Goal: Check status: Check status

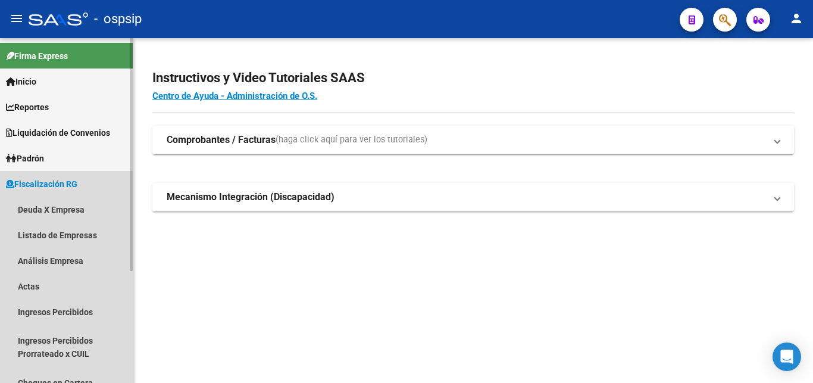
click at [48, 182] on span "Fiscalización RG" at bounding box center [41, 183] width 71 height 13
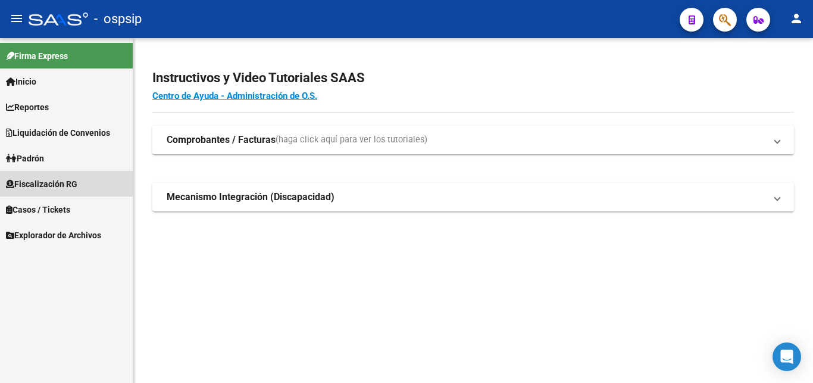
click at [48, 182] on span "Fiscalización RG" at bounding box center [41, 183] width 71 height 13
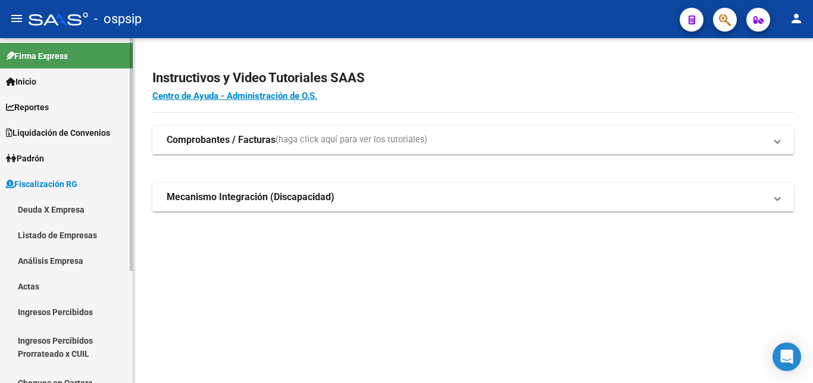
click at [55, 205] on link "Deuda X Empresa" at bounding box center [66, 209] width 133 height 26
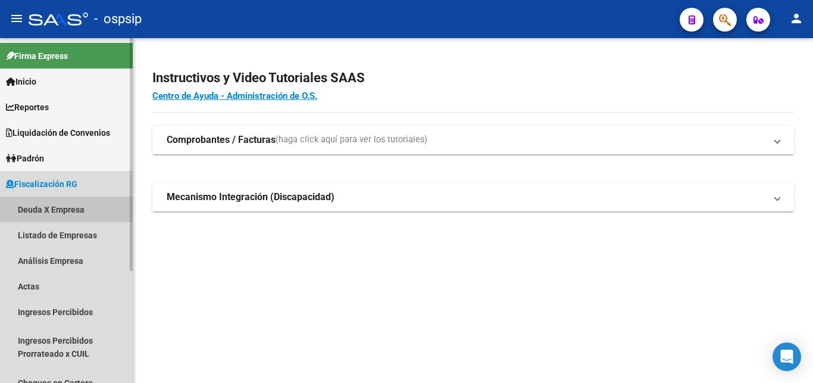
click at [53, 207] on link "Deuda X Empresa" at bounding box center [66, 209] width 133 height 26
click at [43, 205] on link "Deuda X Empresa" at bounding box center [66, 209] width 133 height 26
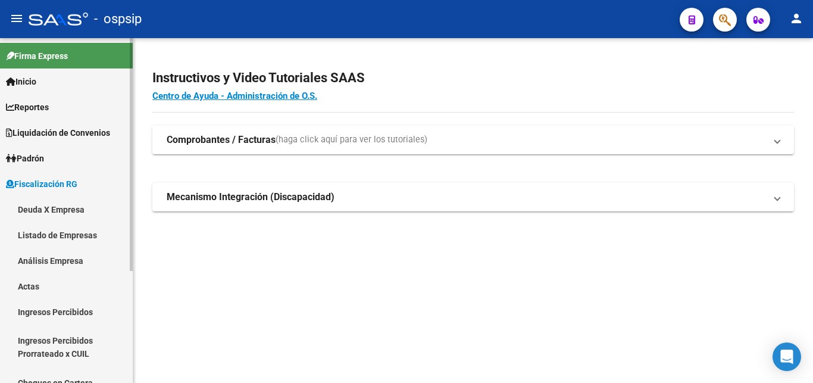
click at [26, 285] on link "Actas" at bounding box center [66, 286] width 133 height 26
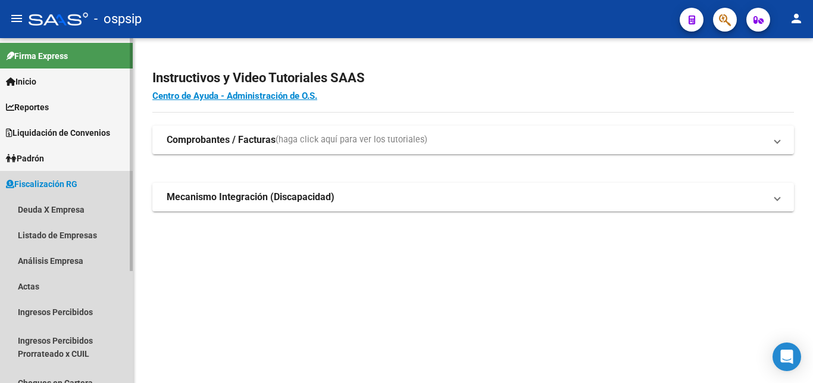
click at [43, 177] on span "Fiscalización RG" at bounding box center [41, 183] width 71 height 13
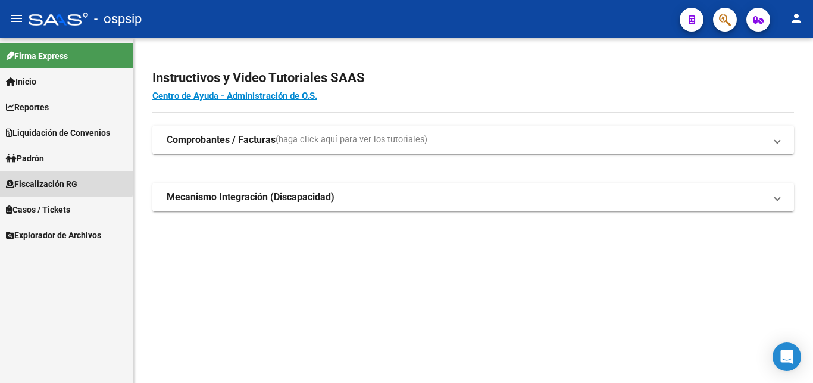
click at [36, 180] on span "Fiscalización RG" at bounding box center [41, 183] width 71 height 13
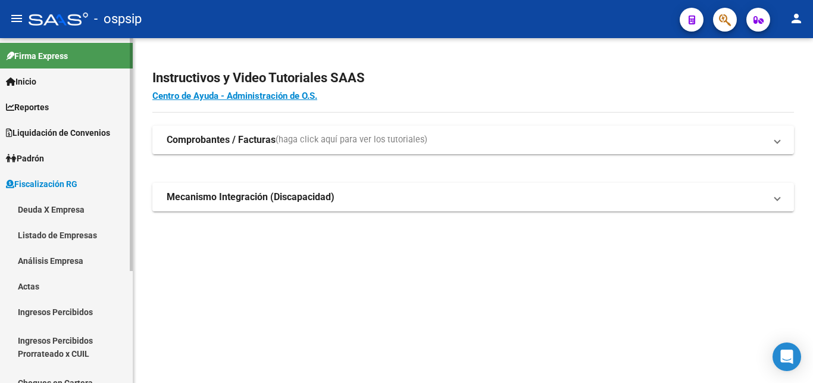
click at [51, 207] on link "Deuda X Empresa" at bounding box center [66, 209] width 133 height 26
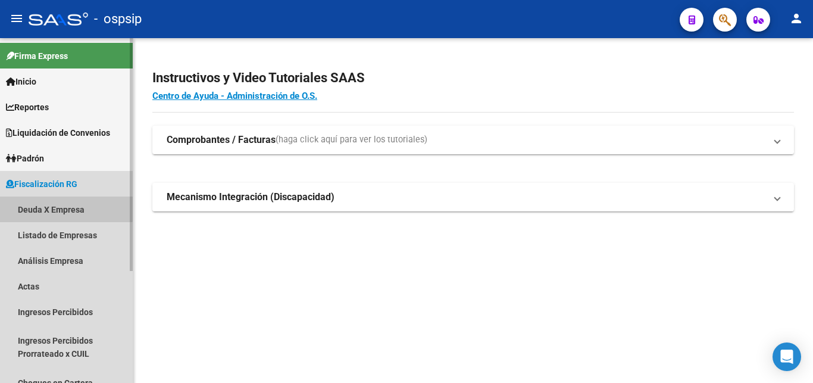
click at [52, 207] on link "Deuda X Empresa" at bounding box center [66, 209] width 133 height 26
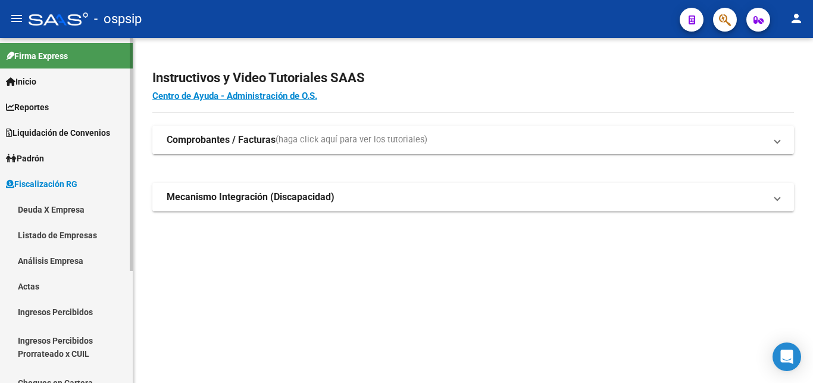
click at [43, 232] on link "Listado de Empresas" at bounding box center [66, 235] width 133 height 26
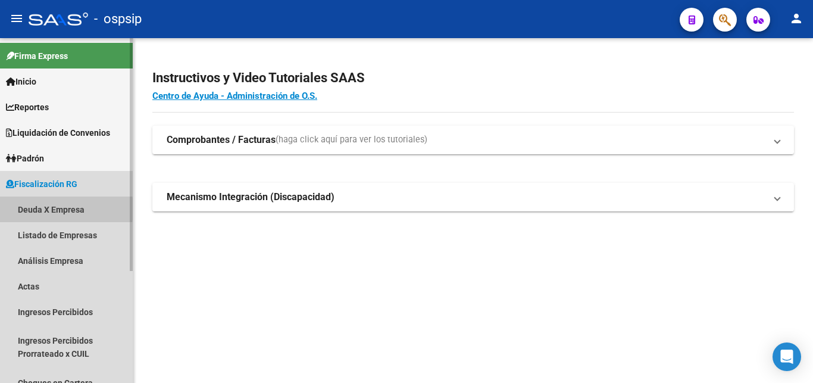
click at [34, 209] on link "Deuda X Empresa" at bounding box center [66, 209] width 133 height 26
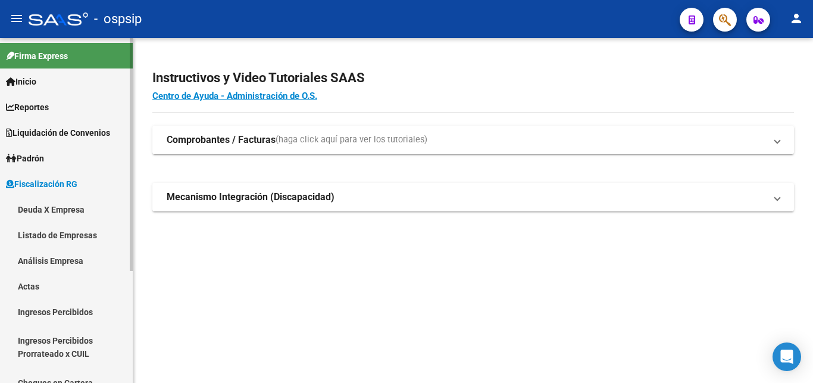
click at [35, 208] on link "Deuda X Empresa" at bounding box center [66, 209] width 133 height 26
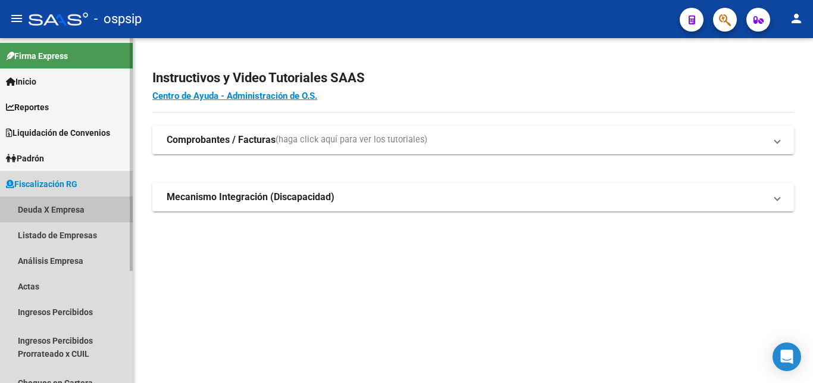
click at [35, 208] on link "Deuda X Empresa" at bounding box center [66, 209] width 133 height 26
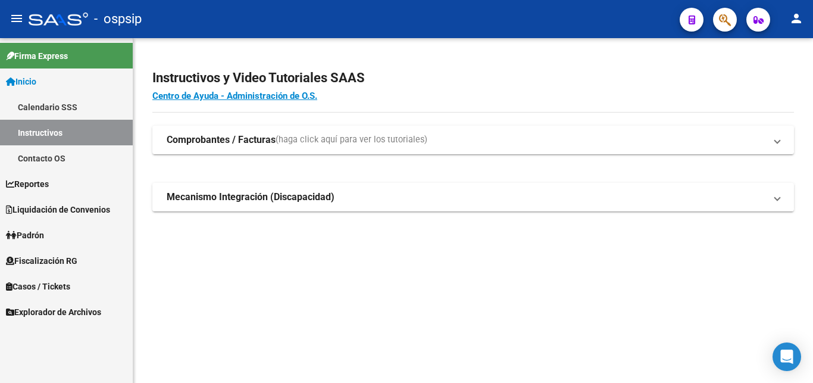
click at [48, 257] on span "Fiscalización RG" at bounding box center [41, 260] width 71 height 13
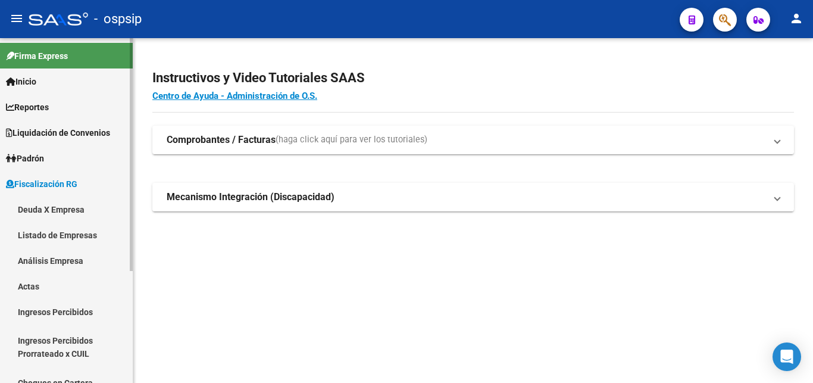
click at [45, 210] on link "Deuda X Empresa" at bounding box center [66, 209] width 133 height 26
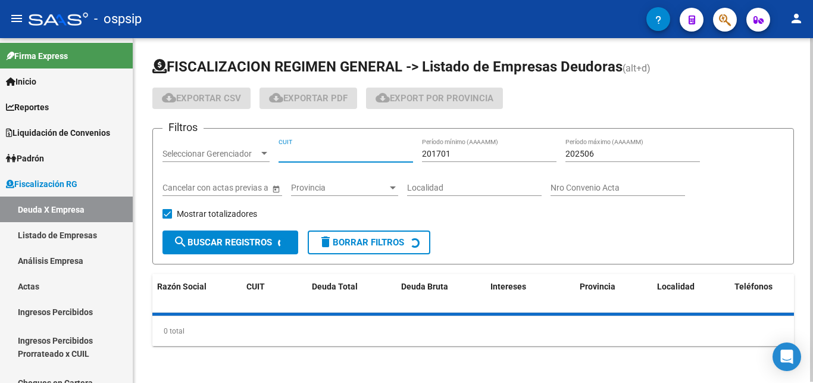
click at [297, 155] on input "CUIT" at bounding box center [346, 154] width 135 height 10
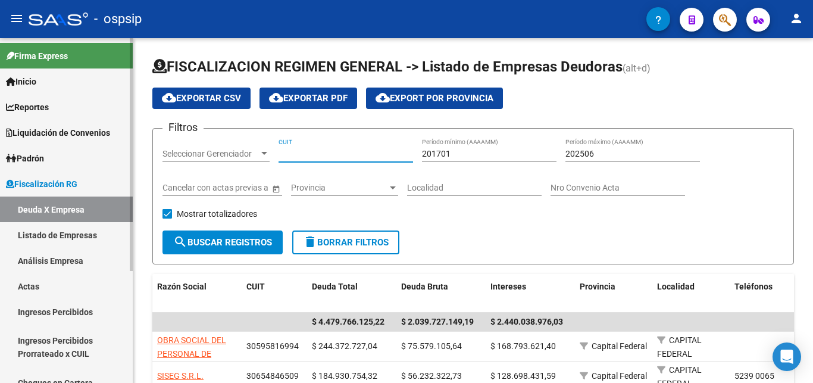
click at [53, 259] on link "Análisis Empresa" at bounding box center [66, 261] width 133 height 26
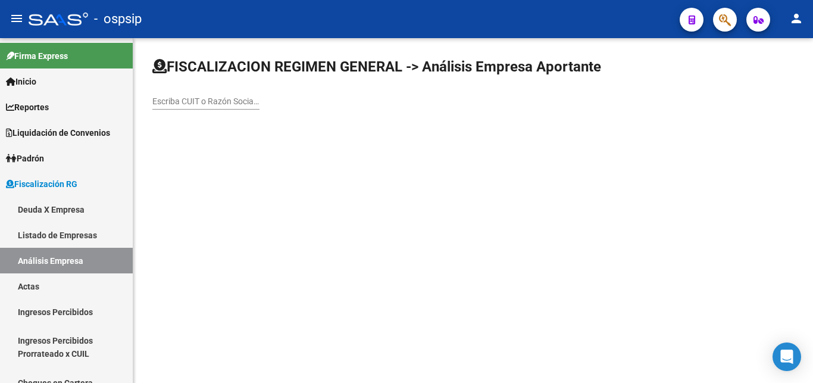
click at [225, 95] on div "Escriba CUIT o Razón Social para buscar" at bounding box center [205, 98] width 107 height 24
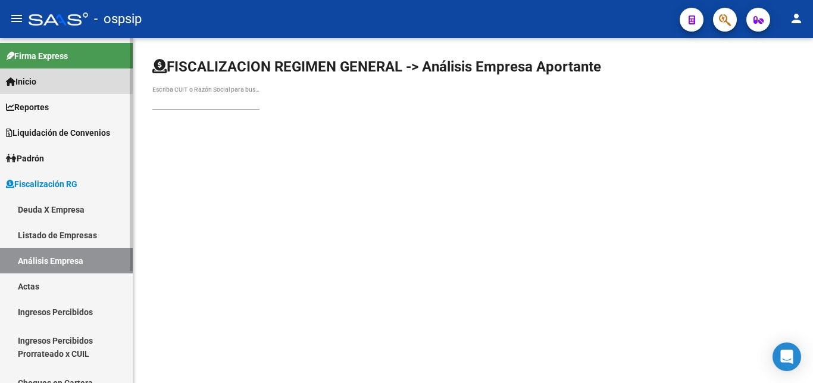
click at [36, 78] on span "Inicio" at bounding box center [21, 81] width 30 height 13
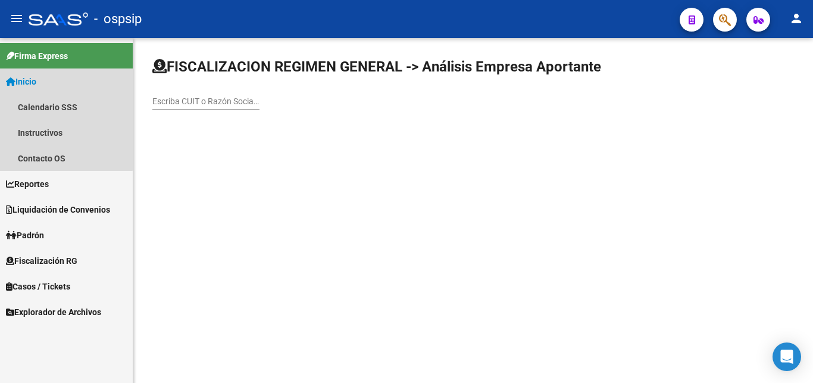
click at [29, 76] on span "Inicio" at bounding box center [21, 81] width 30 height 13
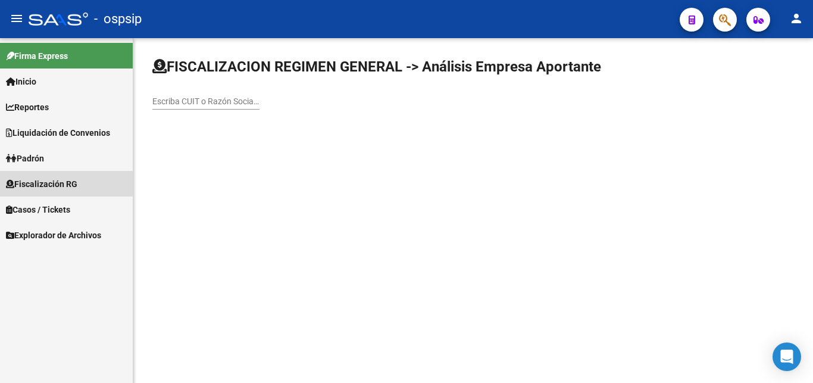
click at [27, 183] on span "Fiscalización RG" at bounding box center [41, 183] width 71 height 13
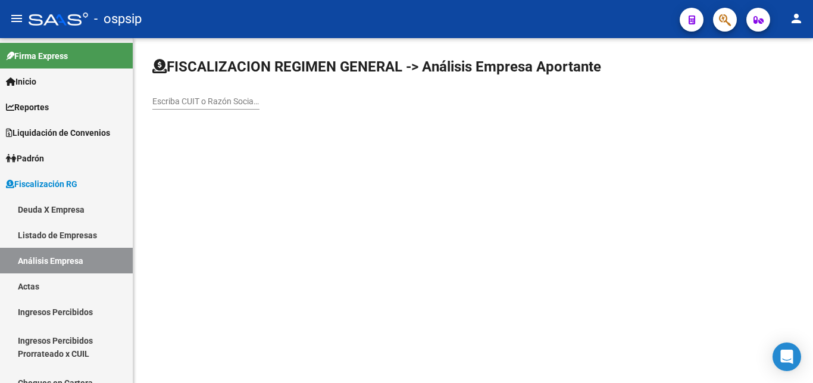
click at [171, 181] on mat-sidenav-content "FISCALIZACION REGIMEN GENERAL -> Análisis Empresa Aportante Escriba CUIT o Razó…" at bounding box center [473, 210] width 680 height 345
click at [189, 91] on div "Escriba CUIT o Razón Social para buscar" at bounding box center [205, 98] width 107 height 24
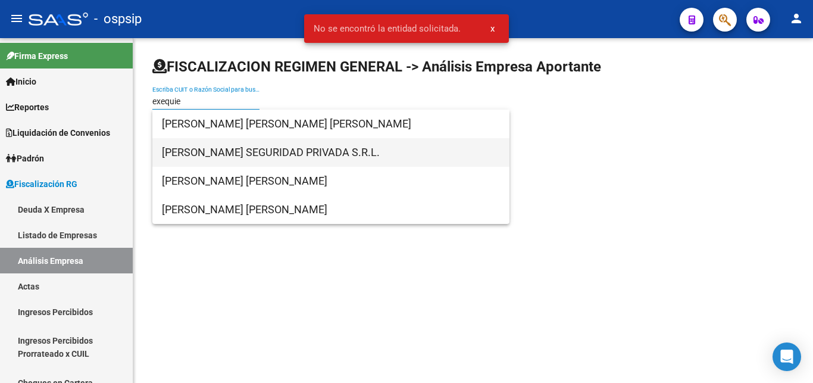
type input "exequie"
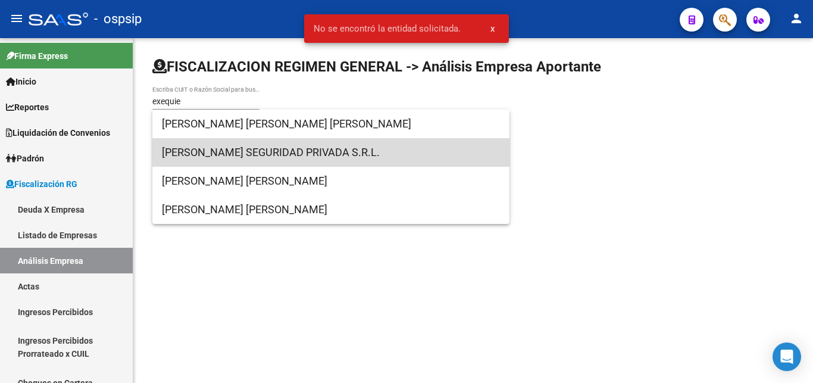
click at [257, 151] on span "EXEQUIEL SEGURIDAD PRIVADA S.R.L." at bounding box center [331, 152] width 338 height 29
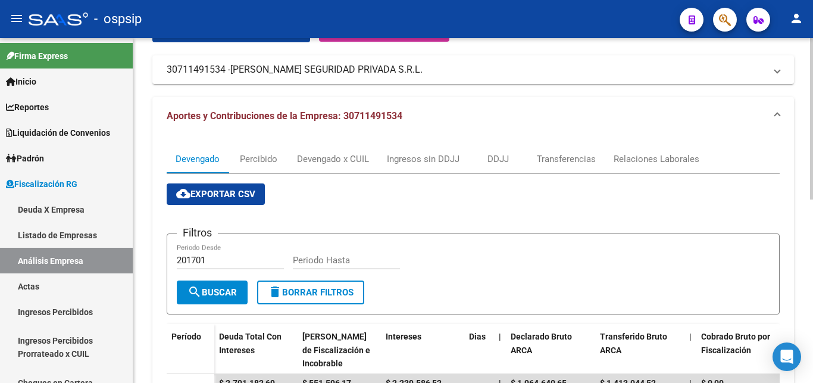
scroll to position [121, 0]
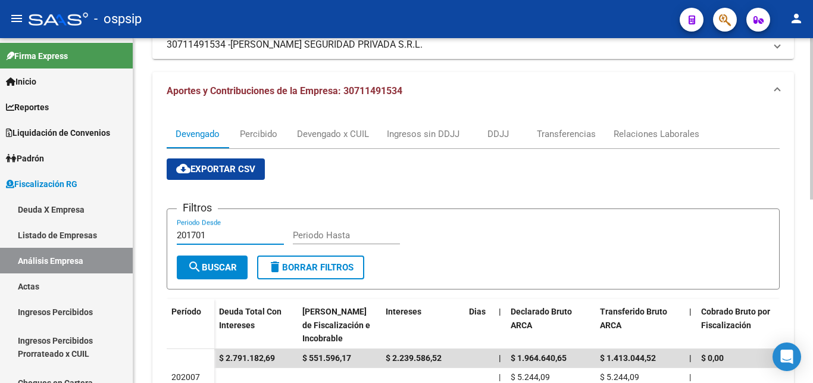
click at [212, 231] on input "201701" at bounding box center [230, 235] width 107 height 11
click at [313, 229] on div "Periodo Hasta" at bounding box center [346, 231] width 107 height 26
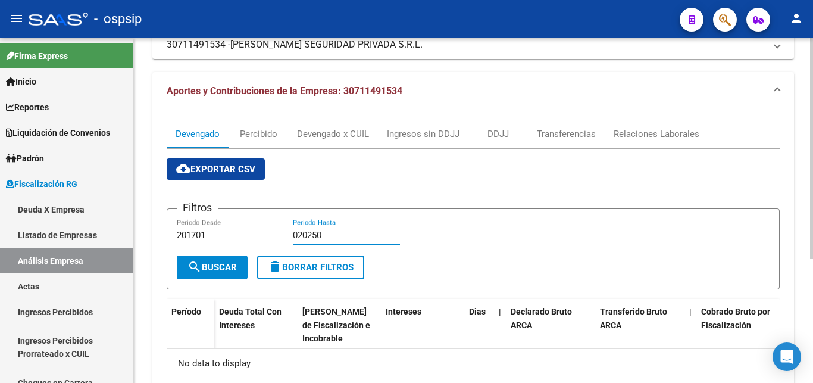
scroll to position [0, 0]
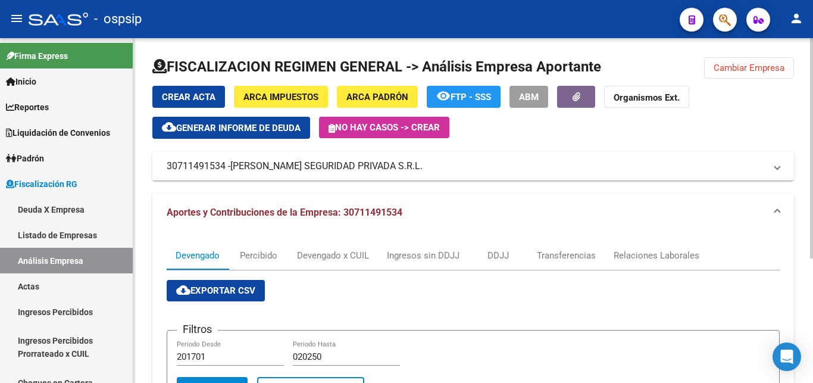
click at [499, 123] on div "Crear Acta ARCA Impuestos ARCA Padrón remove_red_eye FTP - SSS ABM Organismos E…" at bounding box center [473, 112] width 642 height 53
click at [552, 135] on div "Crear Acta ARCA Impuestos ARCA Padrón remove_red_eye FTP - SSS ABM Organismos E…" at bounding box center [473, 112] width 642 height 53
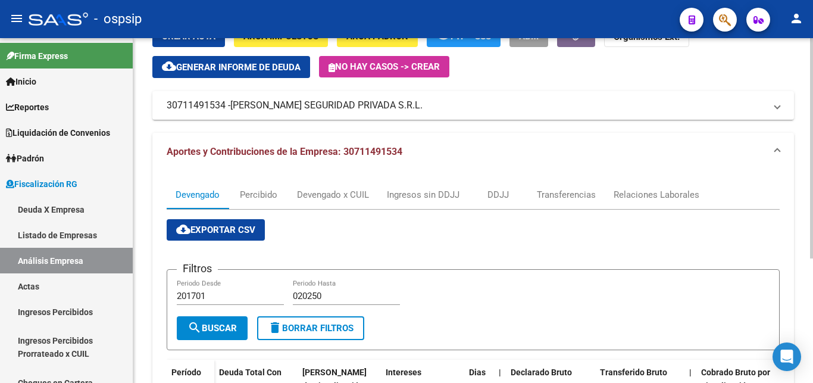
scroll to position [121, 0]
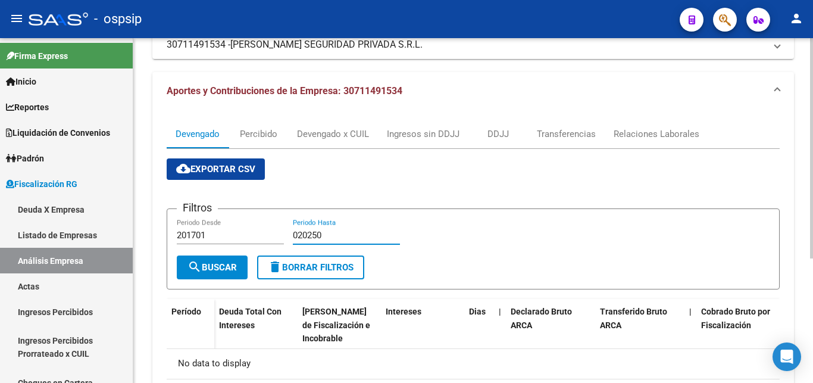
click at [297, 232] on input "020250" at bounding box center [346, 235] width 107 height 11
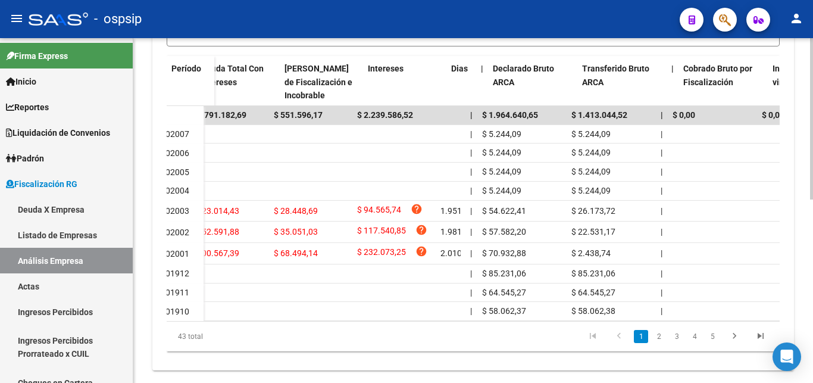
scroll to position [0, 0]
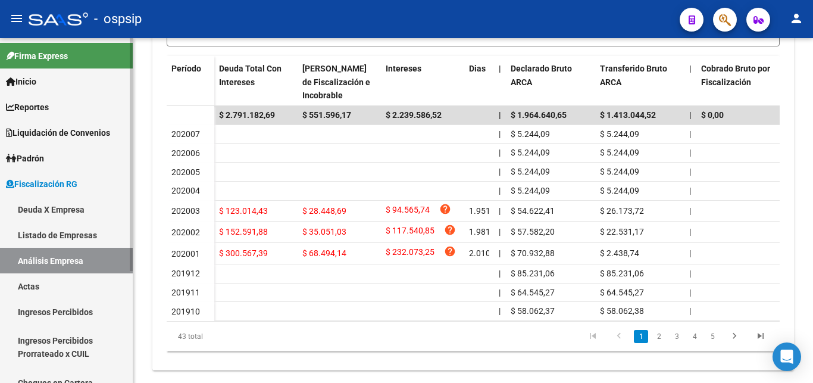
type input "202508"
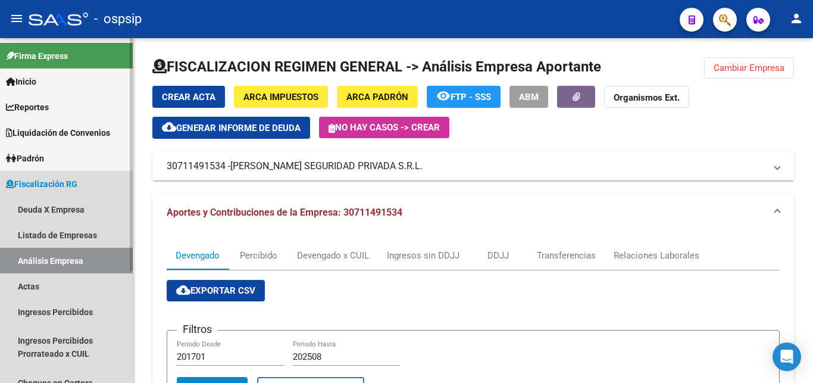
click at [47, 255] on link "Análisis Empresa" at bounding box center [66, 261] width 133 height 26
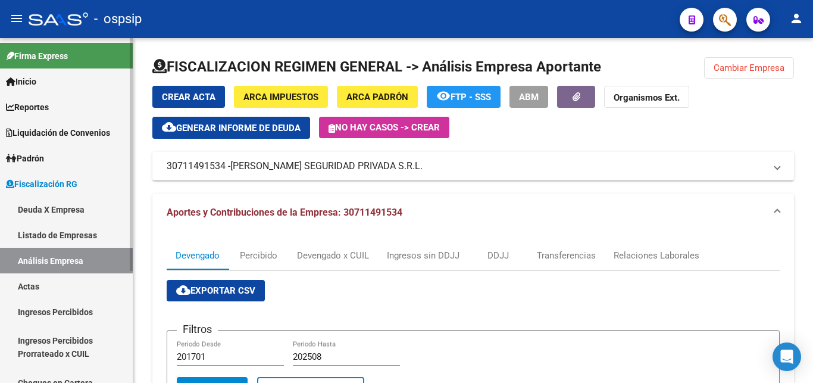
click at [45, 259] on link "Análisis Empresa" at bounding box center [66, 261] width 133 height 26
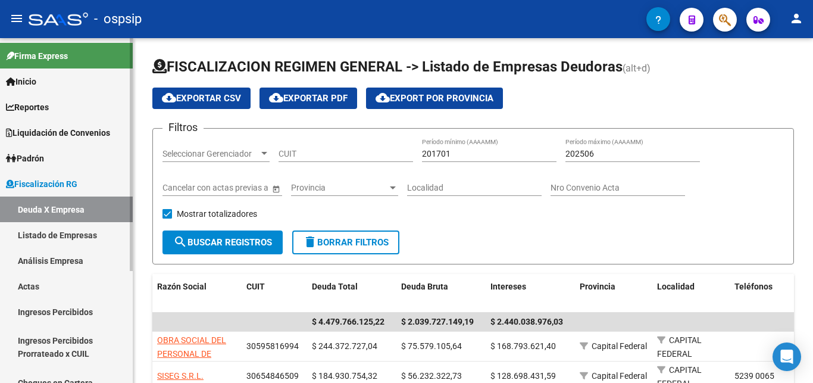
click at [40, 257] on link "Análisis Empresa" at bounding box center [66, 261] width 133 height 26
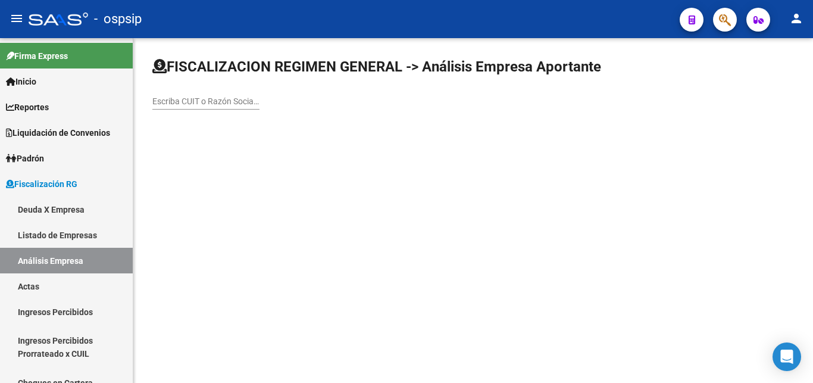
click at [190, 98] on input "Escriba CUIT o Razón Social para buscar" at bounding box center [205, 101] width 107 height 10
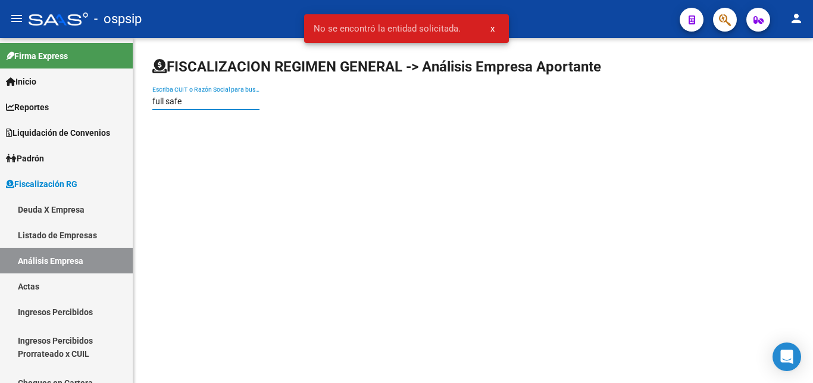
click at [491, 27] on span "x" at bounding box center [492, 28] width 4 height 11
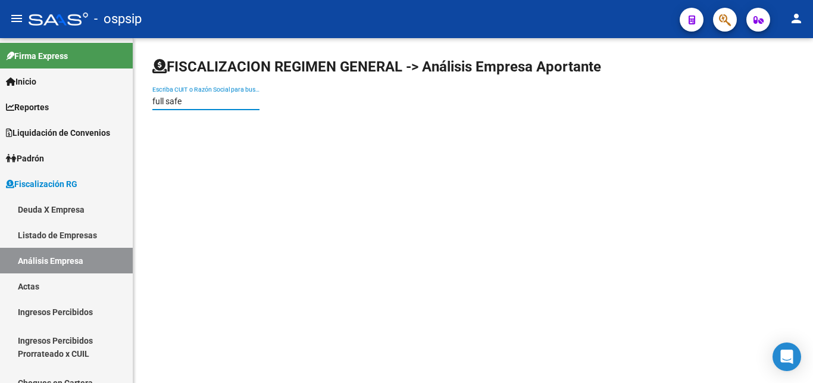
drag, startPoint x: 187, startPoint y: 98, endPoint x: 136, endPoint y: 99, distance: 51.8
click at [152, 99] on input "full safe" at bounding box center [205, 101] width 107 height 10
type input "30715534637"
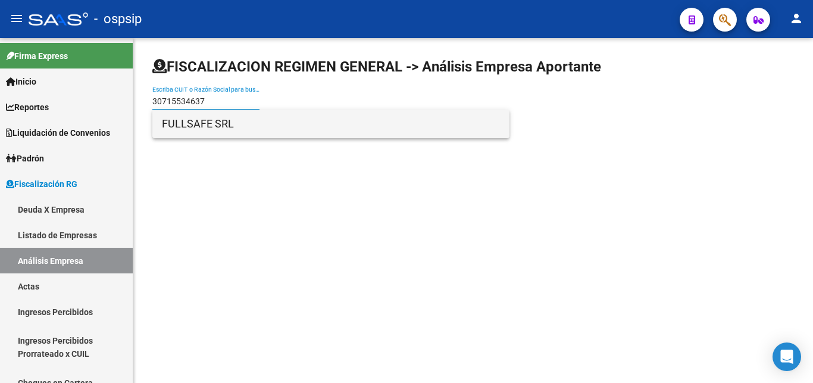
click at [195, 121] on span "FULLSAFE SRL" at bounding box center [331, 124] width 338 height 29
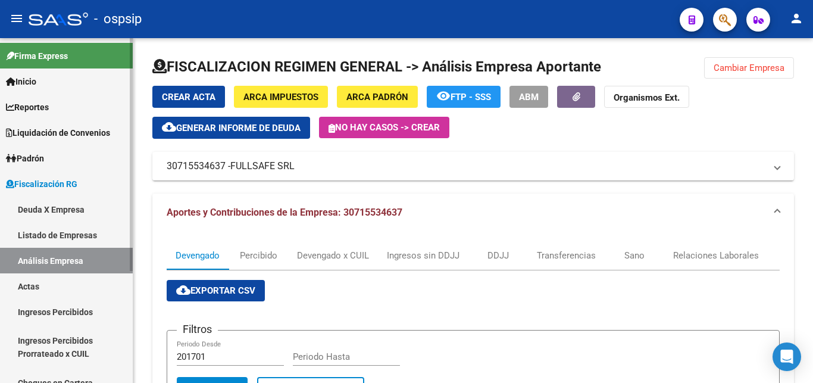
click at [57, 258] on link "Análisis Empresa" at bounding box center [66, 261] width 133 height 26
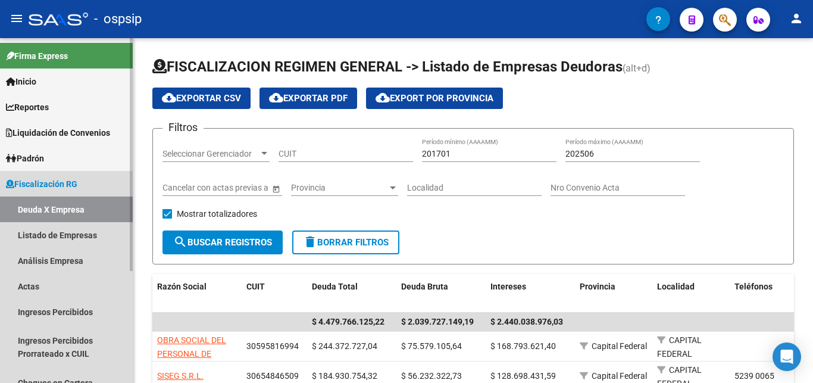
click at [33, 207] on link "Deuda X Empresa" at bounding box center [66, 209] width 133 height 26
